Goal: Information Seeking & Learning: Learn about a topic

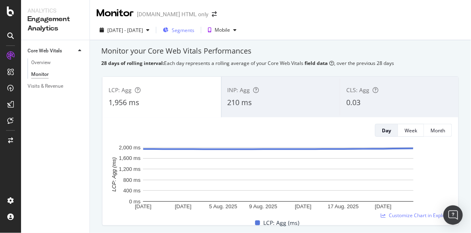
click at [195, 26] on div "Segments" at bounding box center [179, 30] width 32 height 12
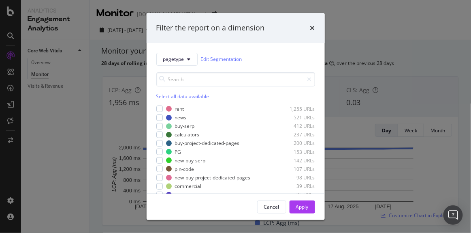
click at [310, 23] on div "Filter the report on a dimension" at bounding box center [235, 28] width 159 height 11
click at [312, 26] on icon "times" at bounding box center [312, 28] width 5 height 6
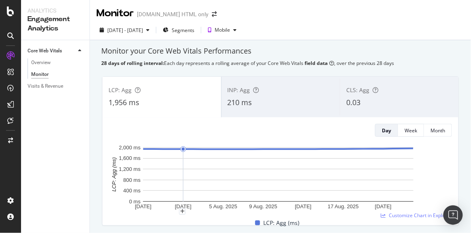
click at [241, 82] on div "INP: Agg 210 ms" at bounding box center [281, 97] width 119 height 36
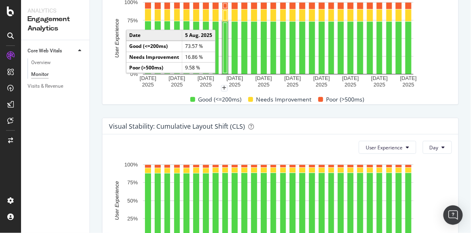
scroll to position [554, 0]
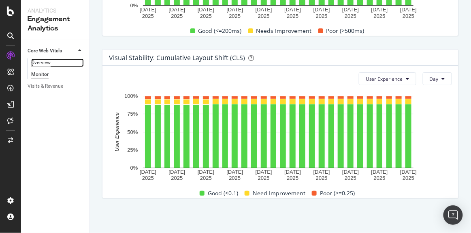
click at [45, 65] on div "Overview" at bounding box center [40, 62] width 19 height 9
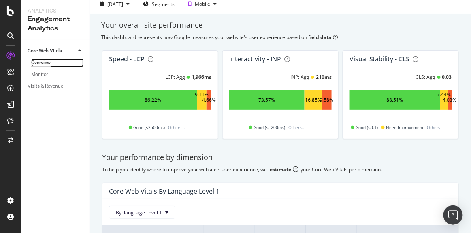
scroll to position [173, 0]
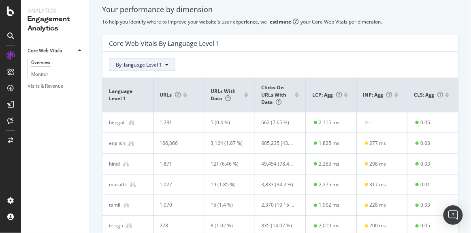
click at [150, 63] on span "By: language Level 1" at bounding box center [139, 64] width 46 height 7
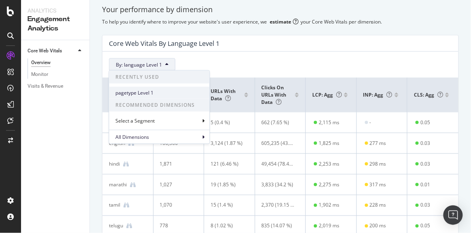
click at [130, 93] on span "pagetype Level 1" at bounding box center [160, 92] width 88 height 7
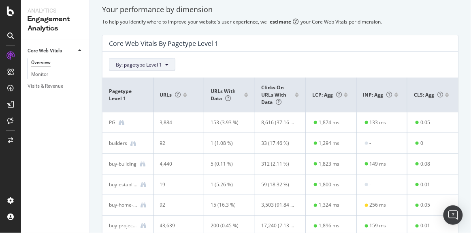
click at [138, 63] on span "By: pagetype Level 1" at bounding box center [139, 64] width 46 height 7
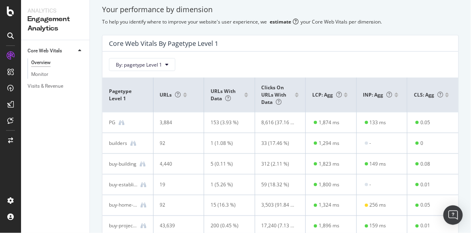
click at [395, 95] on div at bounding box center [397, 96] width 4 height 2
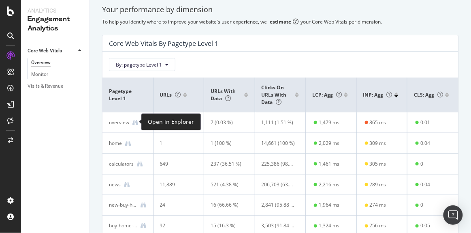
click at [138, 120] on div "overview" at bounding box center [128, 122] width 38 height 7
click at [137, 123] on icon at bounding box center [136, 123] width 6 height 6
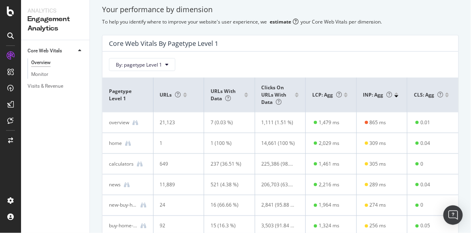
click at [252, 59] on div "By: pagetype Level 1" at bounding box center [280, 64] width 343 height 13
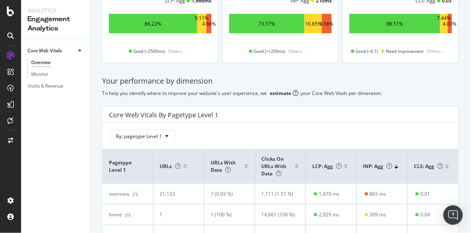
scroll to position [0, 0]
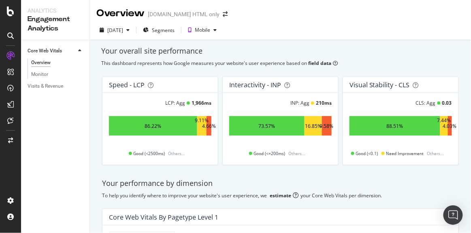
click at [304, 31] on div "2025 Aug. 24th Segments Mobile" at bounding box center [280, 32] width 381 height 16
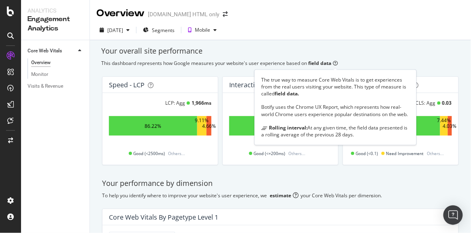
click at [305, 106] on div "Botify uses the Chrome UX Report, which represents how real-world Chrome users …" at bounding box center [335, 111] width 148 height 14
drag, startPoint x: 295, startPoint y: 107, endPoint x: 338, endPoint y: 106, distance: 42.6
click at [338, 106] on div "Botify uses the Chrome UX Report, which represents how real-world Chrome users …" at bounding box center [335, 111] width 148 height 14
copy div "Chrome UX Report"
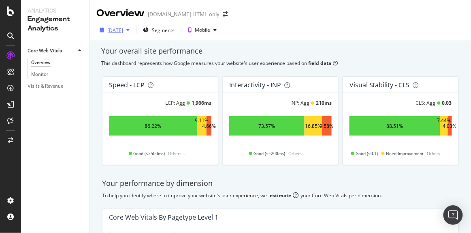
click at [123, 32] on div "2025 Aug. 24th" at bounding box center [115, 30] width 16 height 7
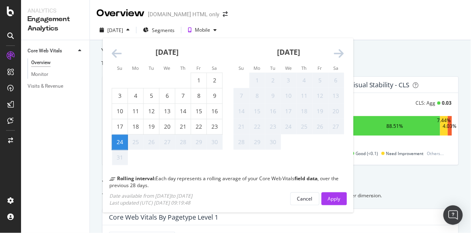
click at [115, 51] on icon "Move backward to switch to the previous month." at bounding box center [117, 53] width 10 height 11
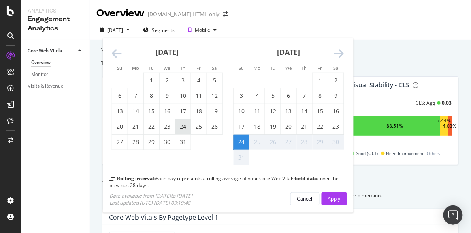
click at [189, 126] on div "24" at bounding box center [182, 126] width 15 height 8
click at [334, 194] on div "Apply" at bounding box center [334, 198] width 13 height 12
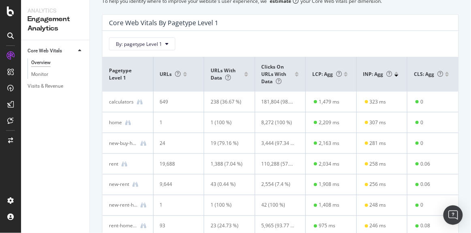
scroll to position [195, 0]
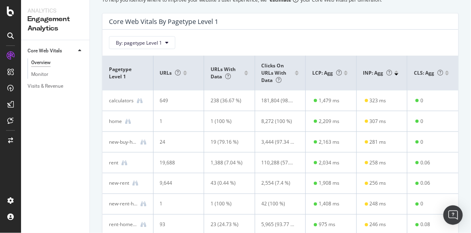
click at [392, 74] on div "INP: Agg" at bounding box center [383, 72] width 38 height 7
click at [395, 73] on div at bounding box center [397, 74] width 4 height 2
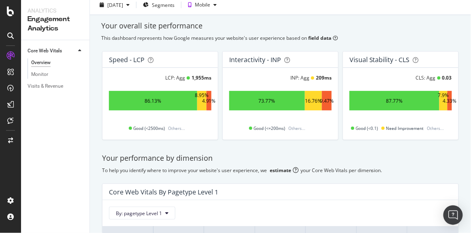
scroll to position [0, 0]
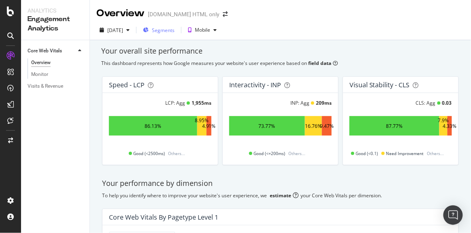
click at [175, 26] on div "Segments" at bounding box center [159, 30] width 32 height 12
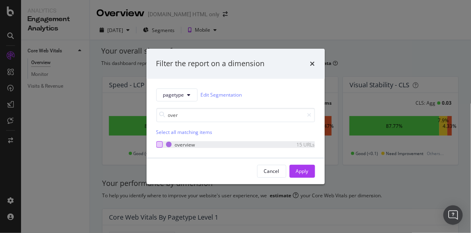
type input "over"
click at [160, 143] on div "modal" at bounding box center [159, 144] width 6 height 6
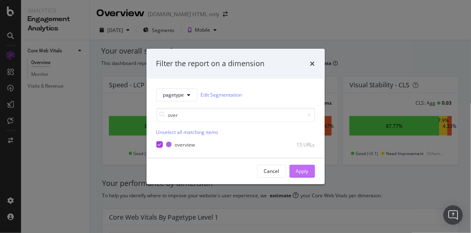
click at [306, 172] on div "Apply" at bounding box center [302, 170] width 13 height 7
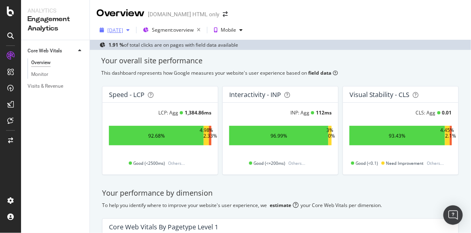
click at [123, 34] on div "[DATE]" at bounding box center [114, 30] width 36 height 12
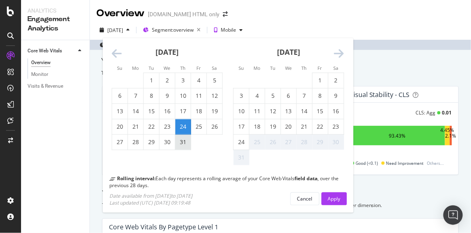
click at [182, 140] on div "31" at bounding box center [182, 142] width 15 height 8
click at [257, 109] on div "11" at bounding box center [257, 111] width 15 height 8
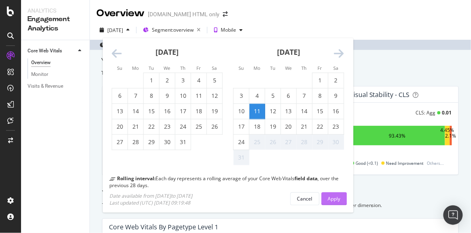
click at [335, 203] on div "Apply" at bounding box center [334, 198] width 13 height 12
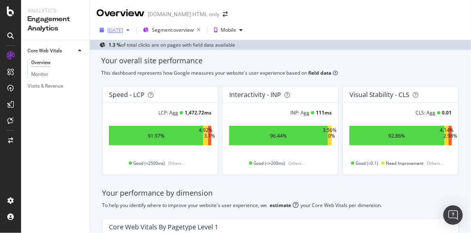
click at [126, 34] on div "2025 Aug. 11th" at bounding box center [114, 30] width 36 height 12
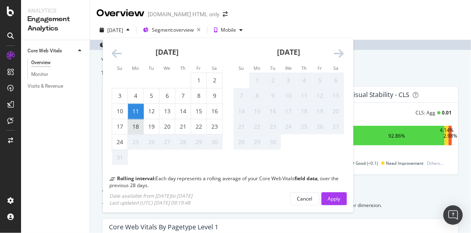
click at [135, 124] on div "18" at bounding box center [135, 126] width 15 height 8
click at [339, 199] on div "Apply" at bounding box center [334, 198] width 13 height 7
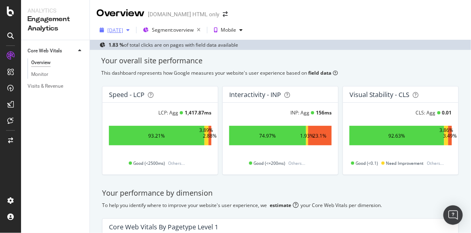
click at [123, 27] on div "2025 Aug. 18th" at bounding box center [115, 30] width 16 height 7
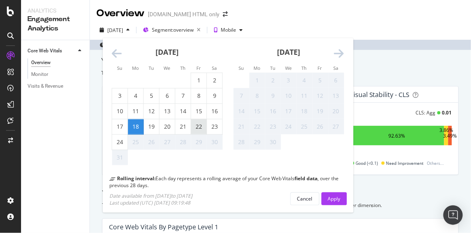
click at [203, 126] on div "22" at bounding box center [198, 126] width 15 height 8
click at [334, 193] on div "Apply" at bounding box center [334, 198] width 13 height 12
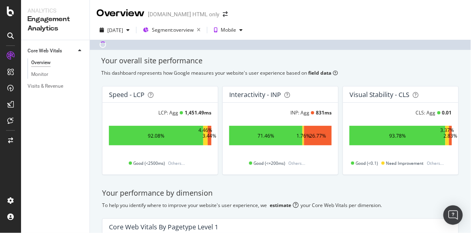
scroll to position [78, 0]
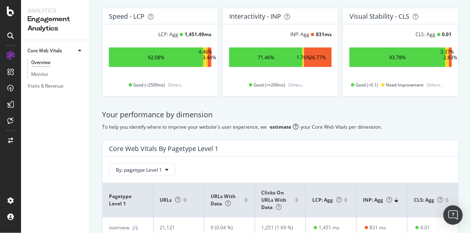
click at [408, 109] on div "Your performance by dimension" at bounding box center [280, 114] width 357 height 11
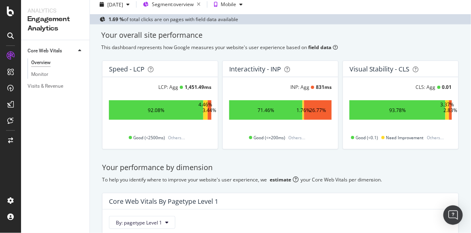
scroll to position [36, 0]
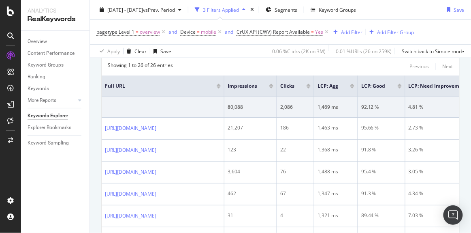
scroll to position [121, 0]
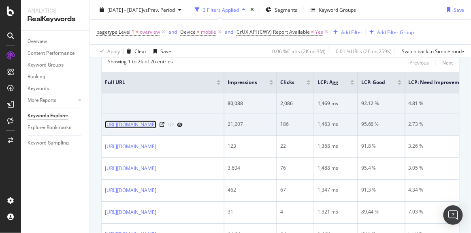
click at [156, 124] on link "[URL][DOMAIN_NAME]" at bounding box center [130, 124] width 51 height 8
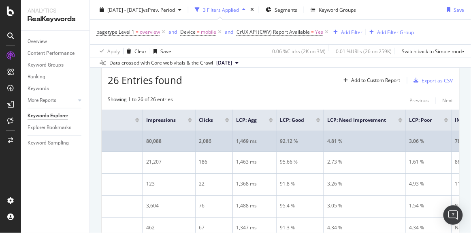
scroll to position [0, 90]
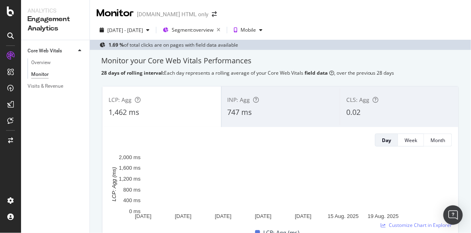
scroll to position [36, 0]
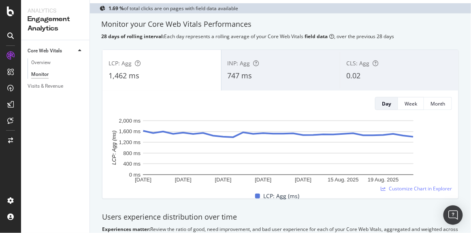
click at [265, 71] on div "747 ms" at bounding box center [281, 76] width 107 height 11
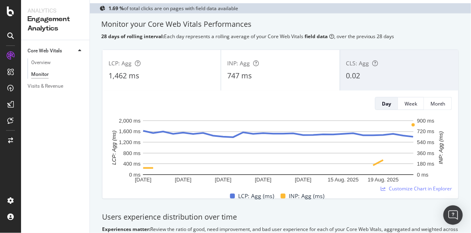
click at [193, 74] on div "1,462 ms" at bounding box center [162, 76] width 106 height 11
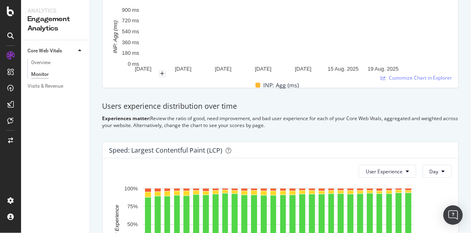
scroll to position [110, 0]
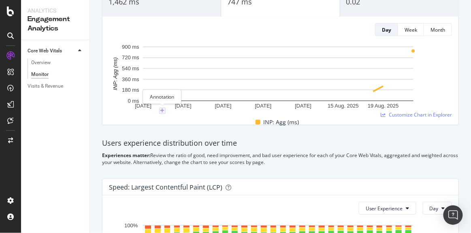
click at [161, 109] on icon "plus" at bounding box center [162, 110] width 4 height 5
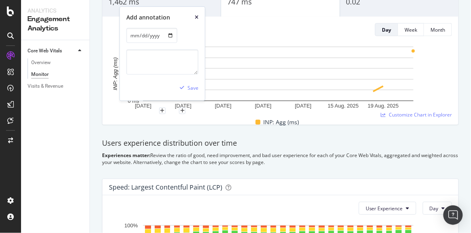
click at [197, 17] on icon "xmark" at bounding box center [197, 17] width 4 height 5
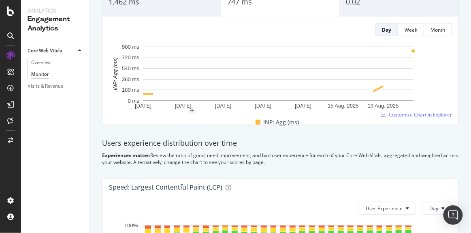
scroll to position [0, 0]
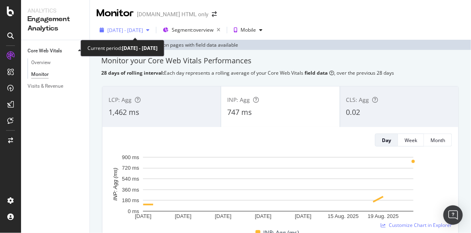
click at [143, 32] on span "2025 Jul. 26th - Aug. 22nd" at bounding box center [125, 30] width 36 height 7
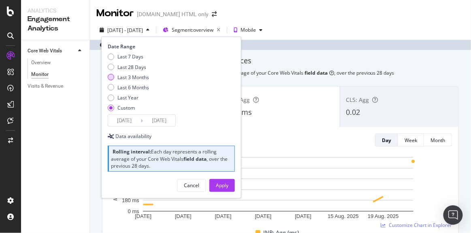
click at [134, 77] on div "Last 3 Months" at bounding box center [134, 77] width 32 height 7
type input "2025/05/26"
type input "2025/08/25"
click at [227, 186] on div "Apply" at bounding box center [222, 185] width 13 height 7
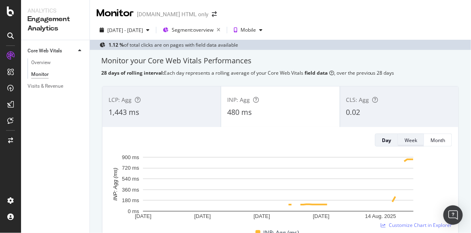
click at [407, 141] on div "Week" at bounding box center [411, 140] width 13 height 7
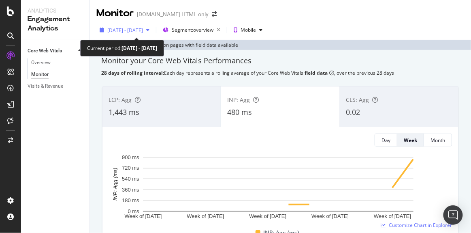
click at [143, 36] on div "2025 May. 26th - Aug. 25th" at bounding box center [124, 30] width 56 height 12
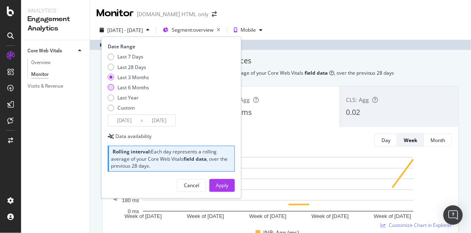
click at [120, 86] on div "Last 6 Months" at bounding box center [134, 87] width 32 height 7
type input "2025/02/26"
click at [219, 184] on div "Apply" at bounding box center [222, 185] width 13 height 7
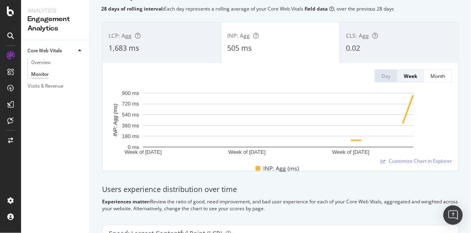
scroll to position [48, 0]
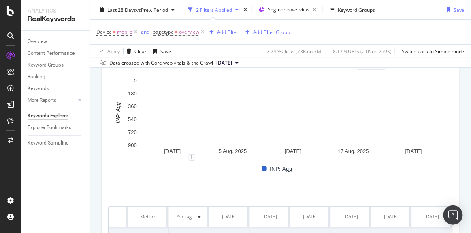
scroll to position [36, 0]
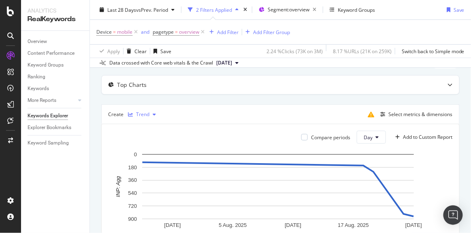
click at [153, 112] on icon "button" at bounding box center [154, 114] width 3 height 5
click at [180, 101] on div "Top Charts Create Trend Select metrics & dimensions Compare periods Day Add to …" at bounding box center [280, 202] width 359 height 254
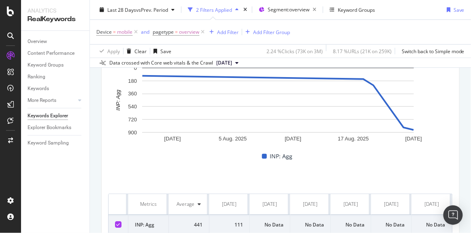
scroll to position [86, 0]
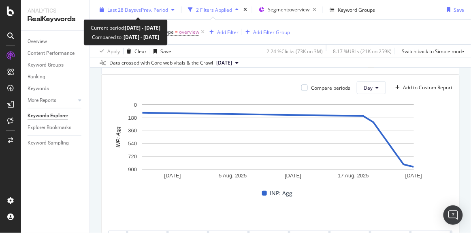
click at [129, 6] on div "Last 28 Days vs Prev. Period" at bounding box center [136, 10] width 81 height 12
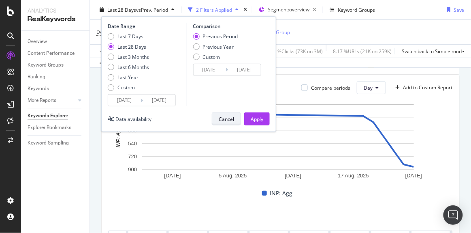
click at [224, 116] on div "Cancel" at bounding box center [226, 118] width 15 height 7
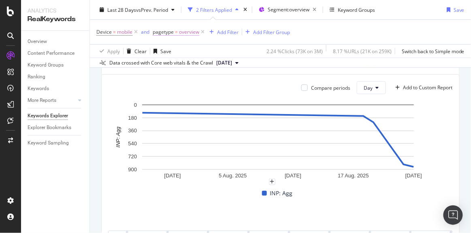
click at [174, 32] on span "pagetype = overview" at bounding box center [176, 31] width 47 height 7
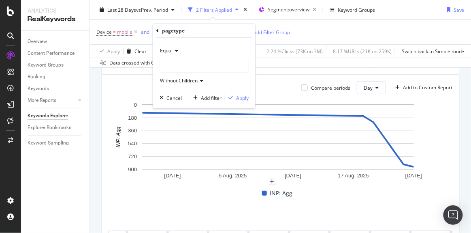
click at [167, 49] on span "Equal" at bounding box center [166, 50] width 13 height 7
click at [167, 67] on span "Equal" at bounding box center [171, 67] width 14 height 7
click at [169, 67] on div at bounding box center [204, 65] width 88 height 13
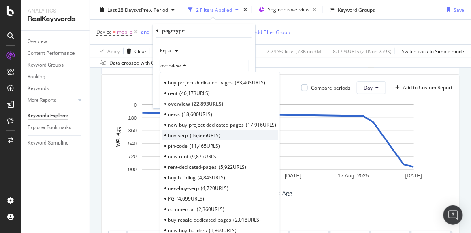
click at [177, 132] on span "buy-serp" at bounding box center [178, 135] width 20 height 7
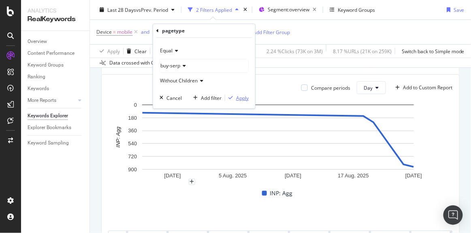
click at [238, 99] on div "Apply" at bounding box center [242, 97] width 13 height 7
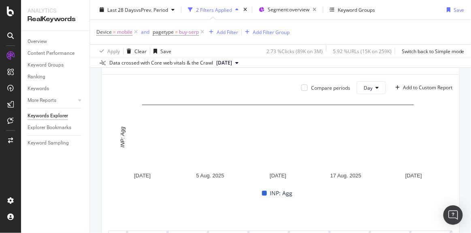
click at [232, 60] on span "[DATE]" at bounding box center [224, 62] width 16 height 7
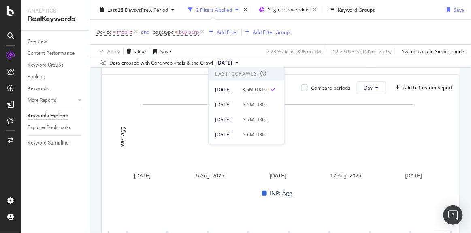
click at [232, 60] on span "[DATE]" at bounding box center [224, 62] width 16 height 7
